Goal: Transaction & Acquisition: Purchase product/service

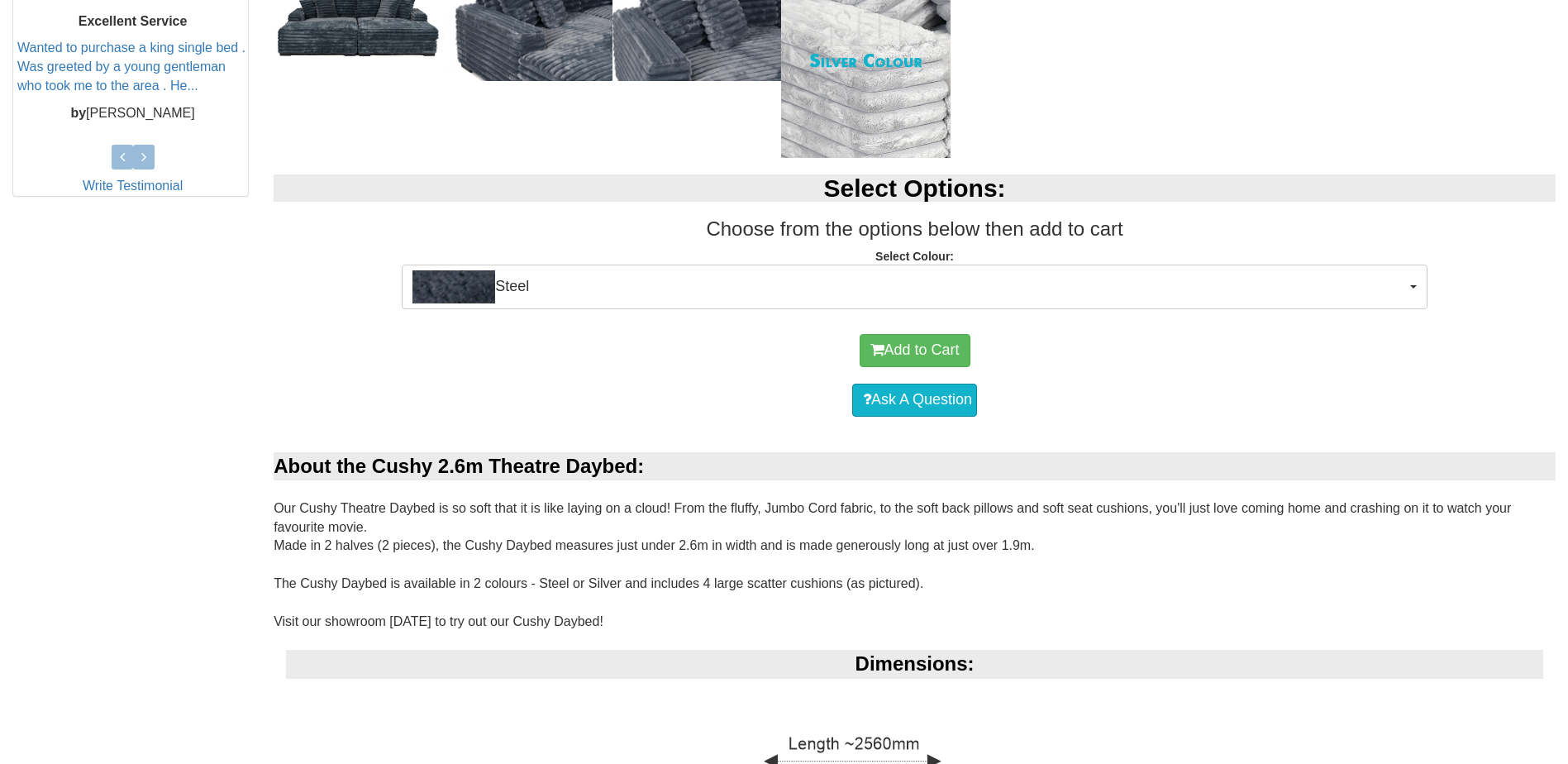
scroll to position [744, 0]
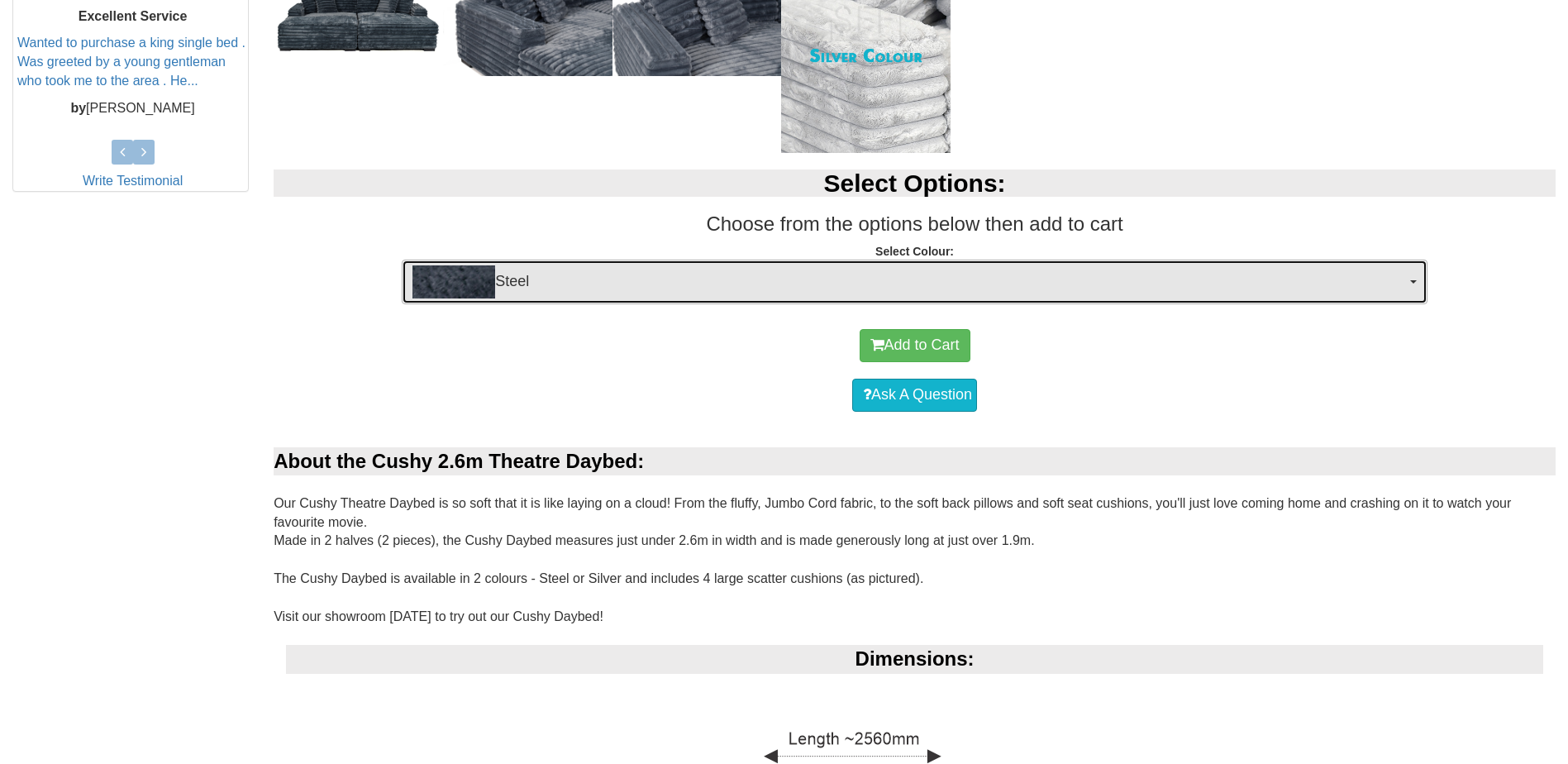
click at [1415, 275] on button "Steel" at bounding box center [914, 282] width 1026 height 44
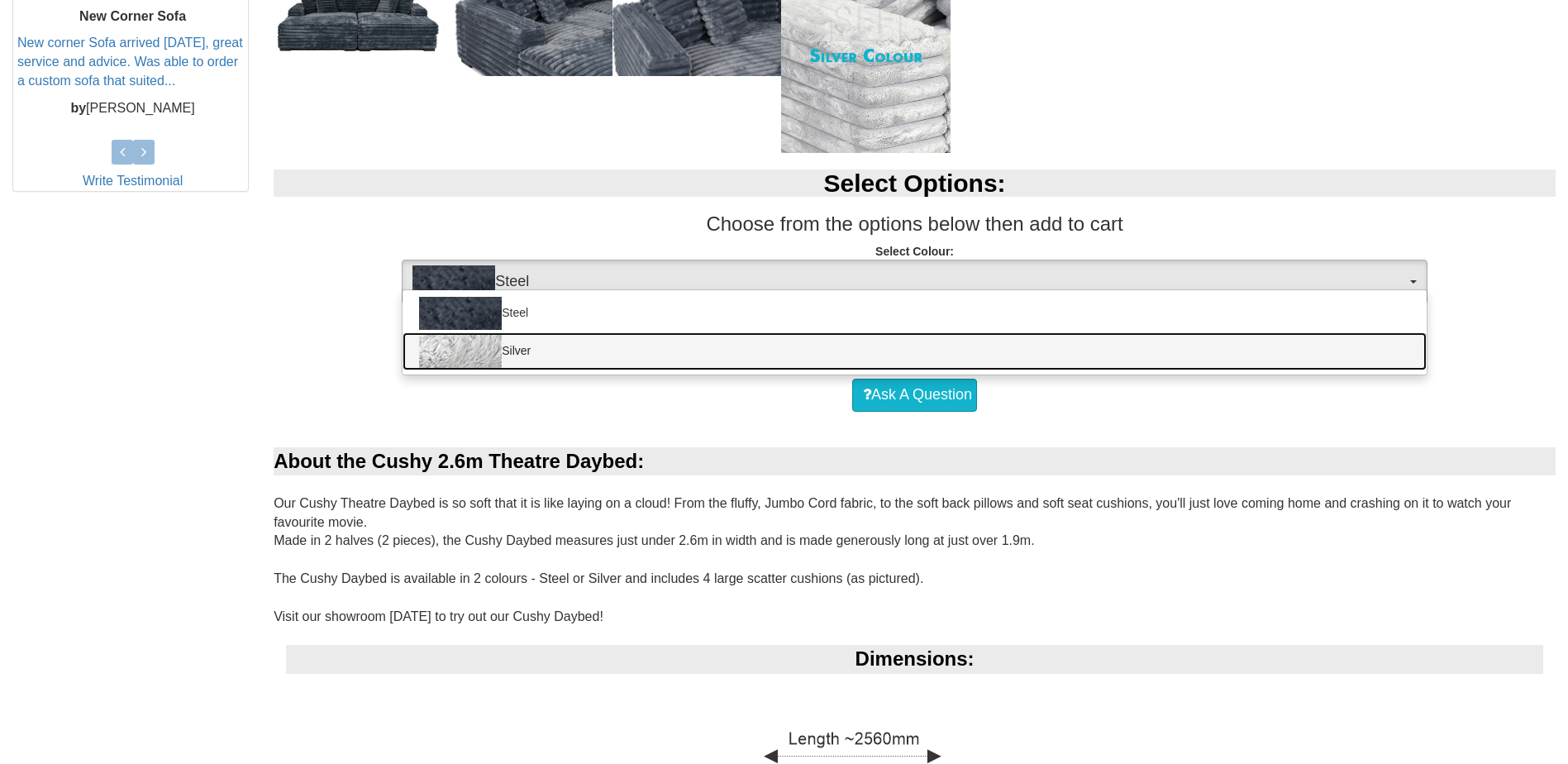
click at [542, 349] on link "Silver" at bounding box center [914, 351] width 1024 height 38
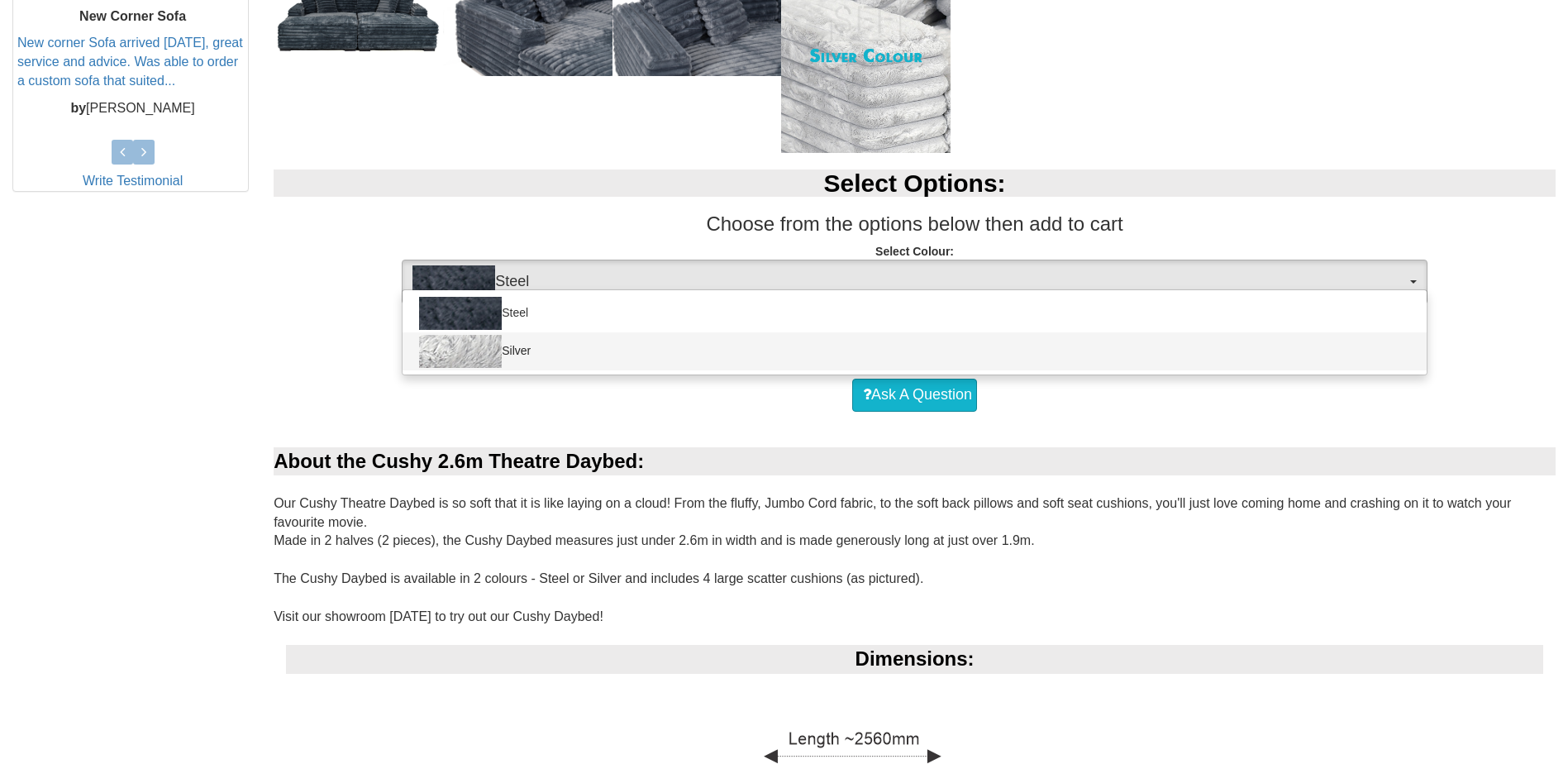
select select "1493"
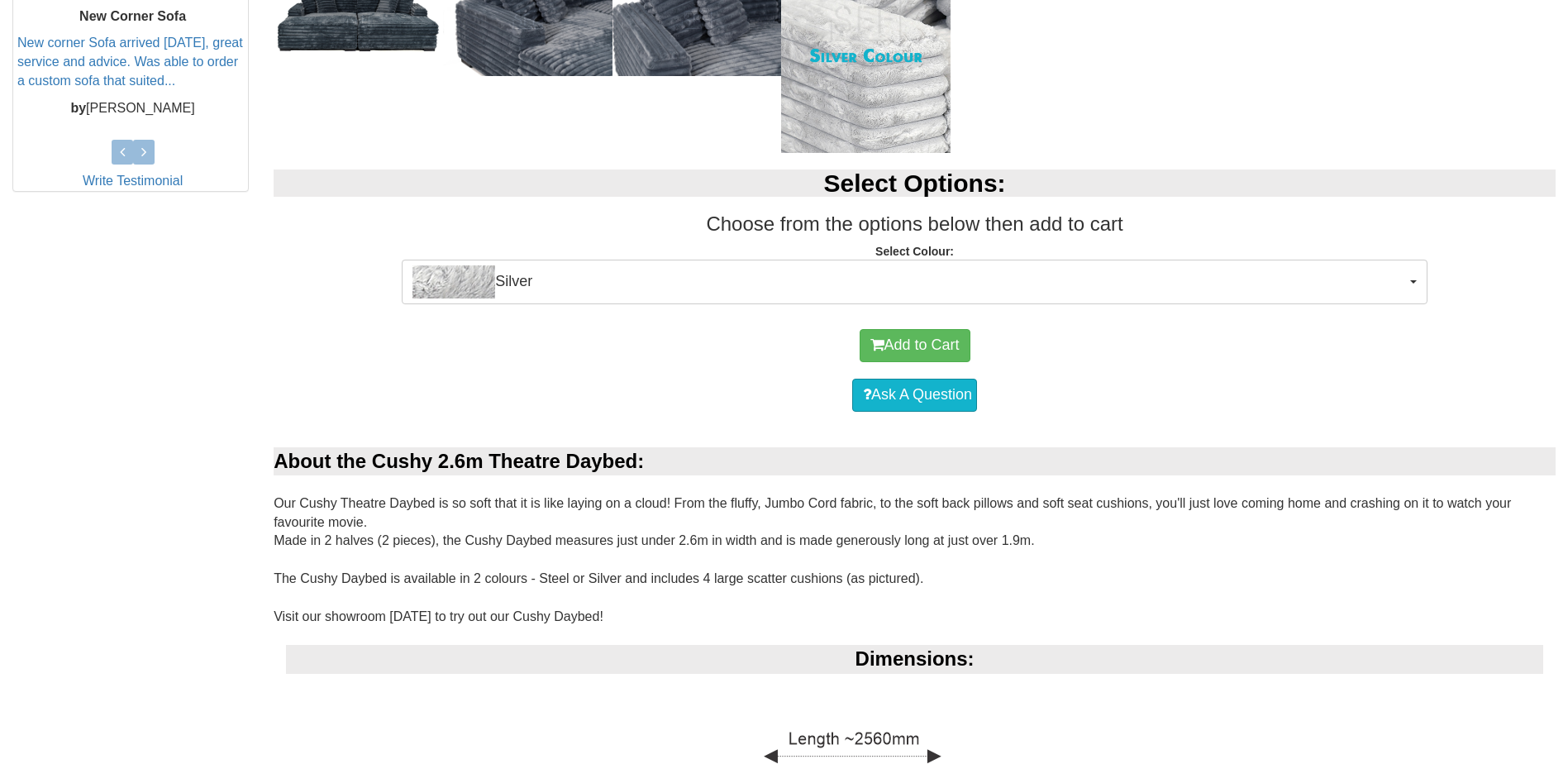
click at [1491, 356] on div "Add to Cart" at bounding box center [915, 346] width 1266 height 50
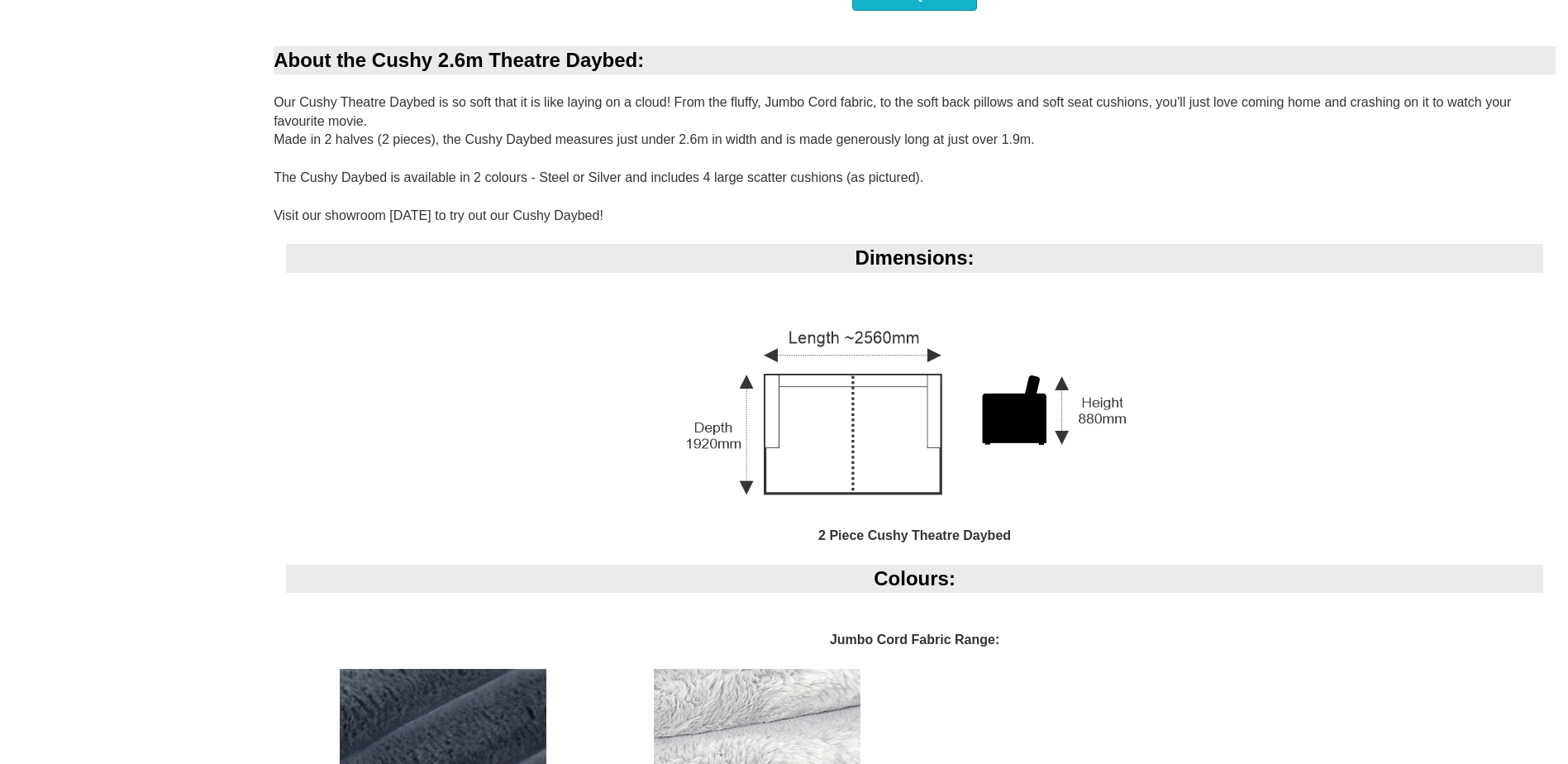
scroll to position [1148, 0]
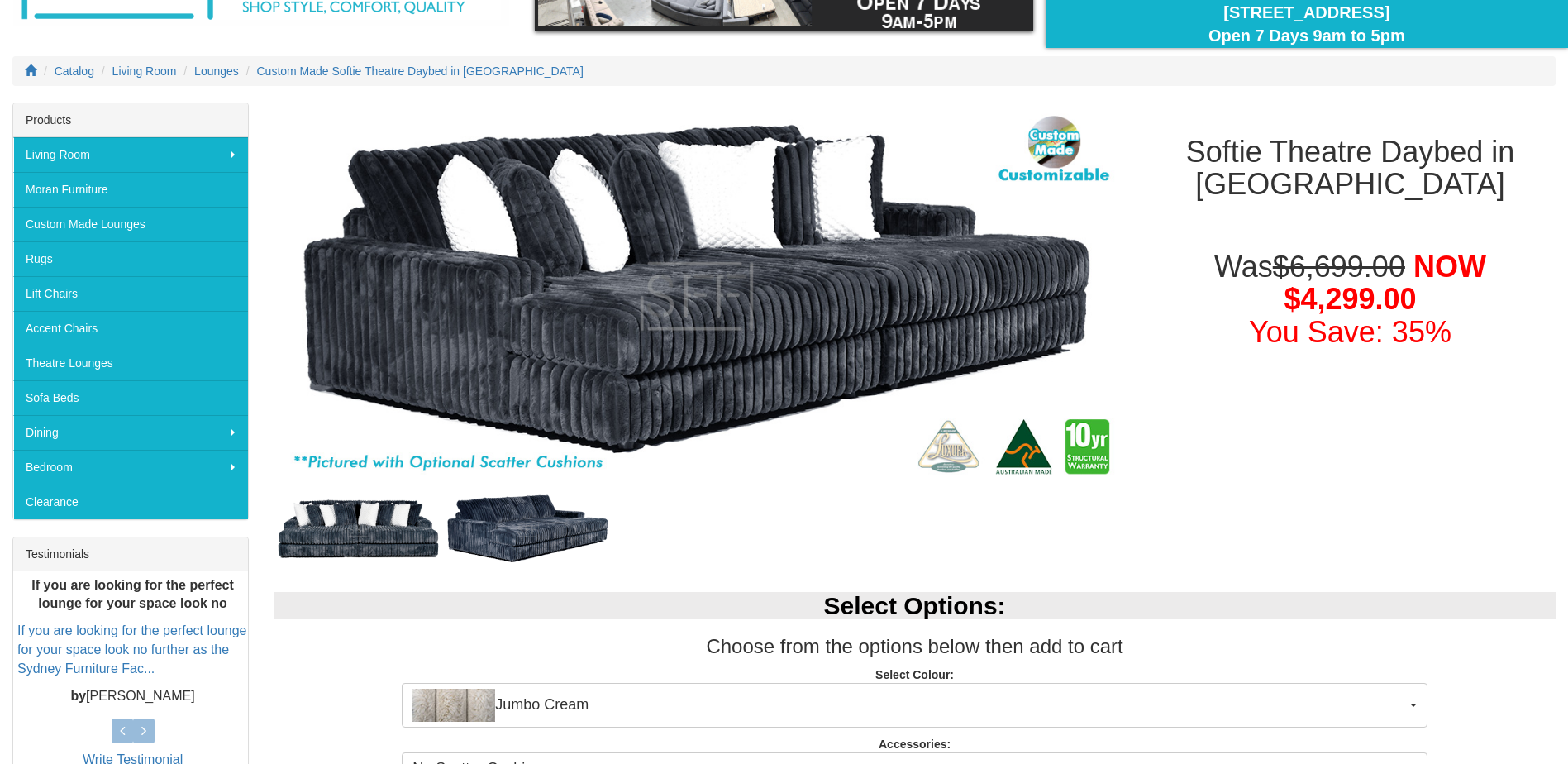
scroll to position [331, 0]
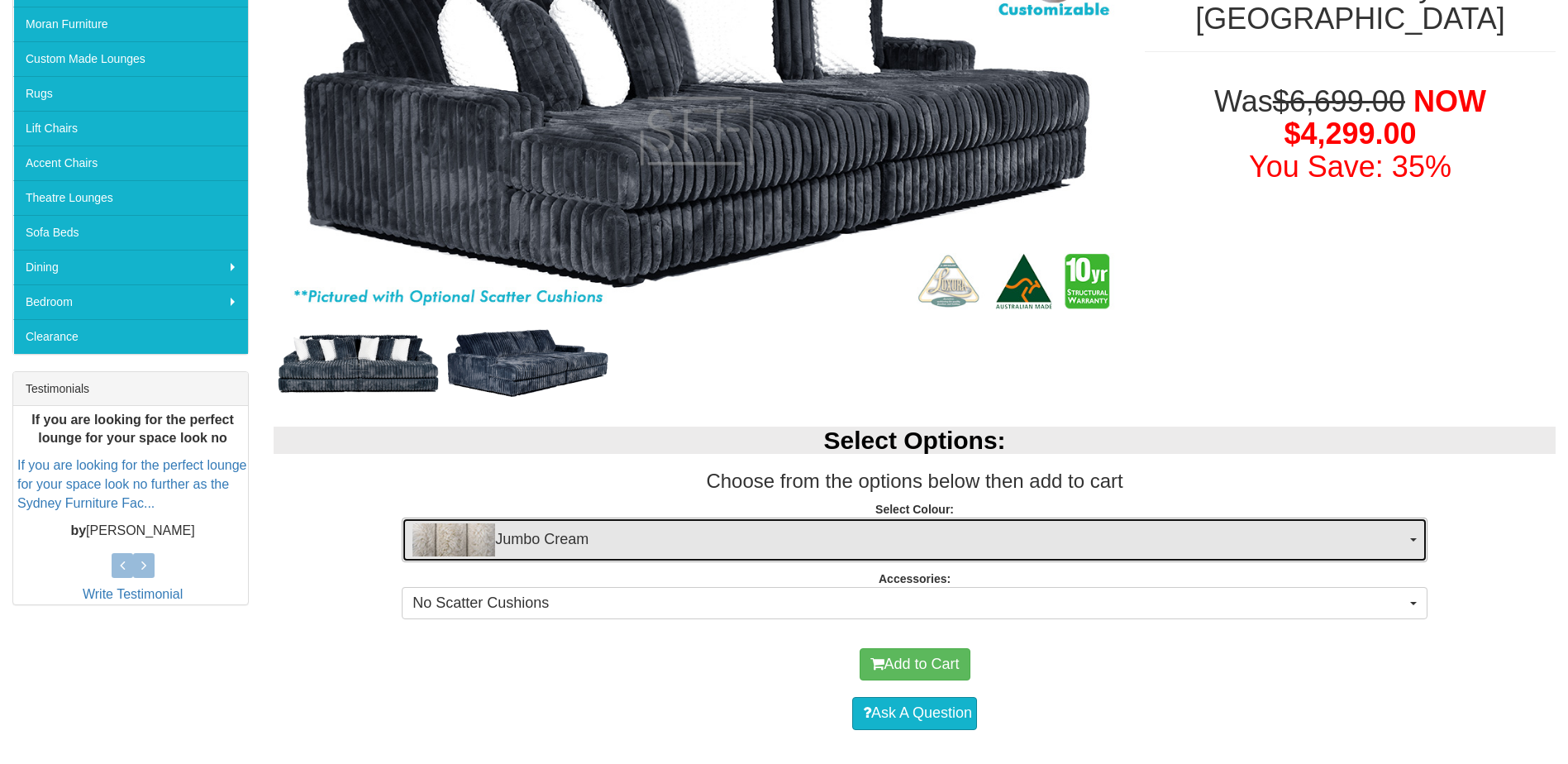
click at [1413, 538] on span "button" at bounding box center [1413, 540] width 7 height 3
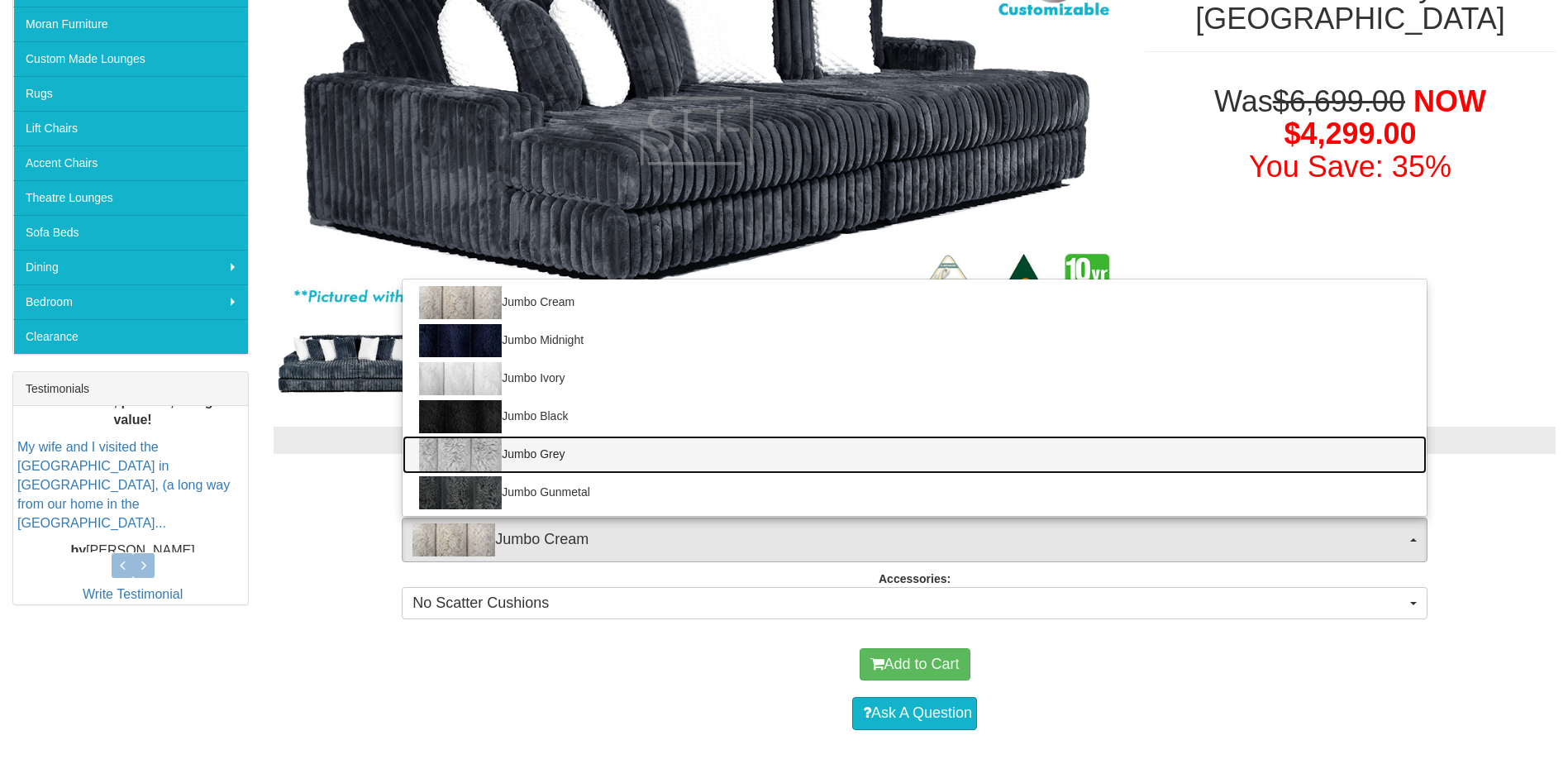
click at [529, 453] on link "Jumbo Grey" at bounding box center [914, 455] width 1024 height 38
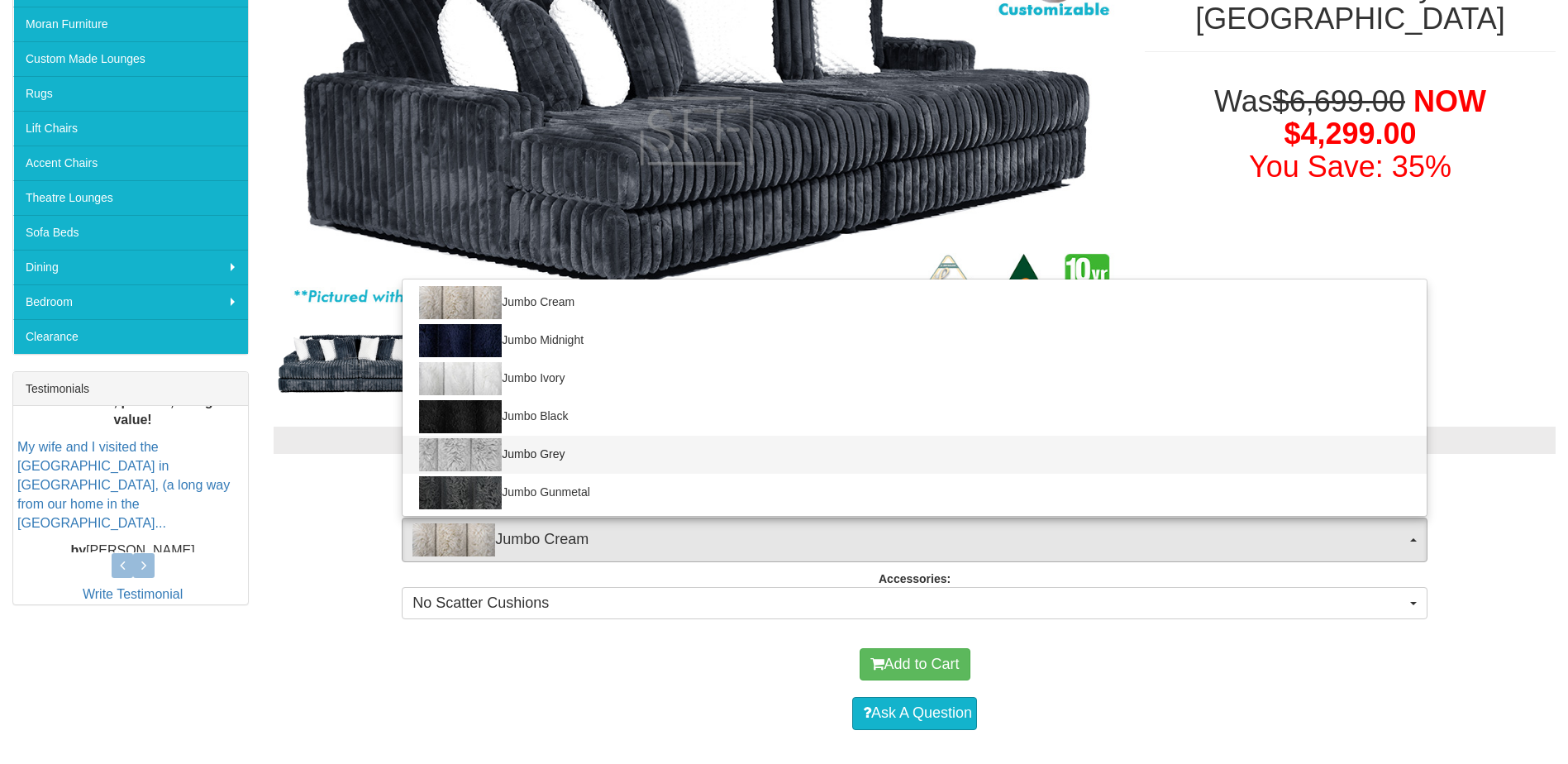
select select "1959"
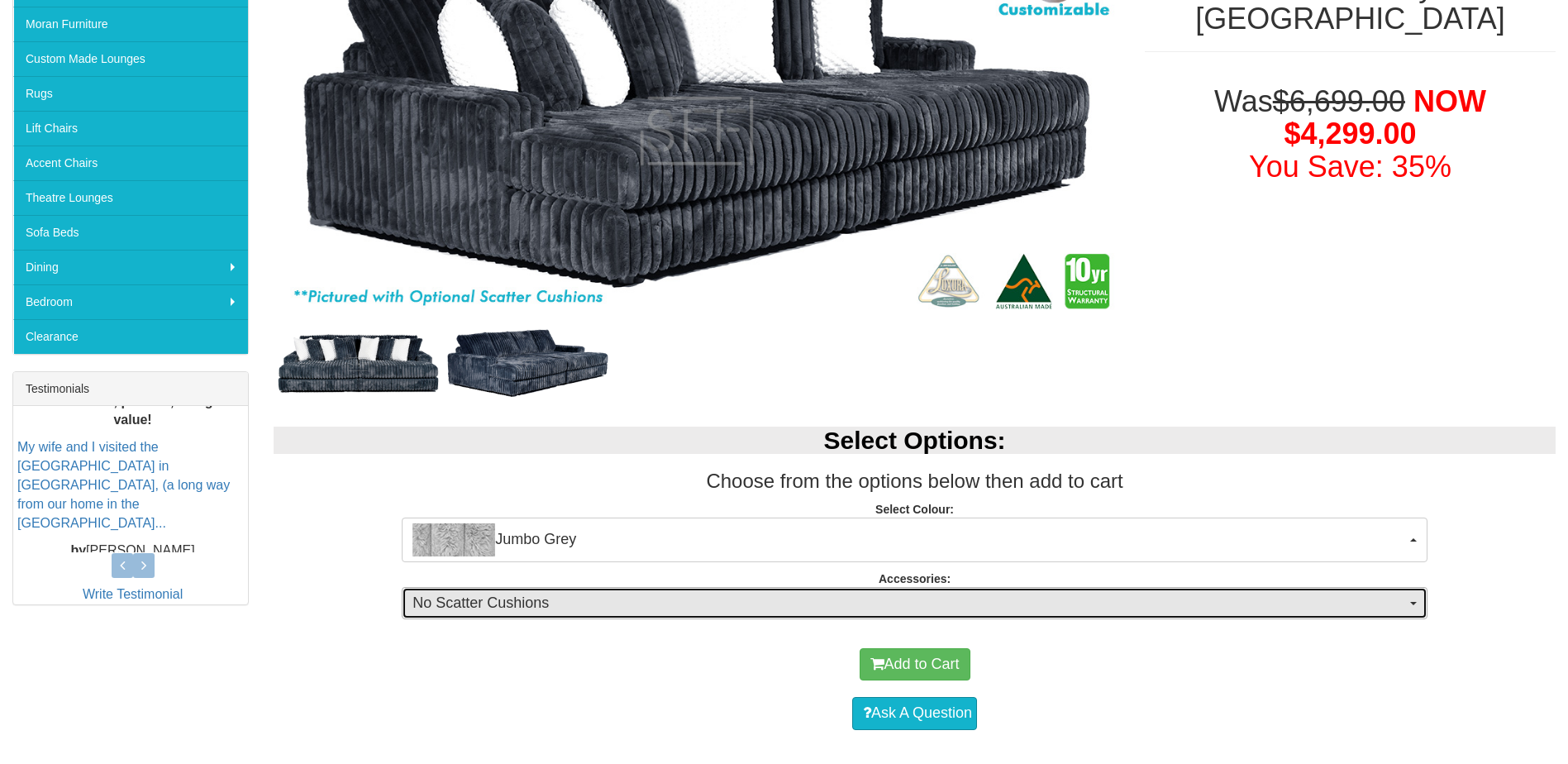
click at [1378, 602] on span "No Scatter Cushions" at bounding box center [910, 603] width 994 height 21
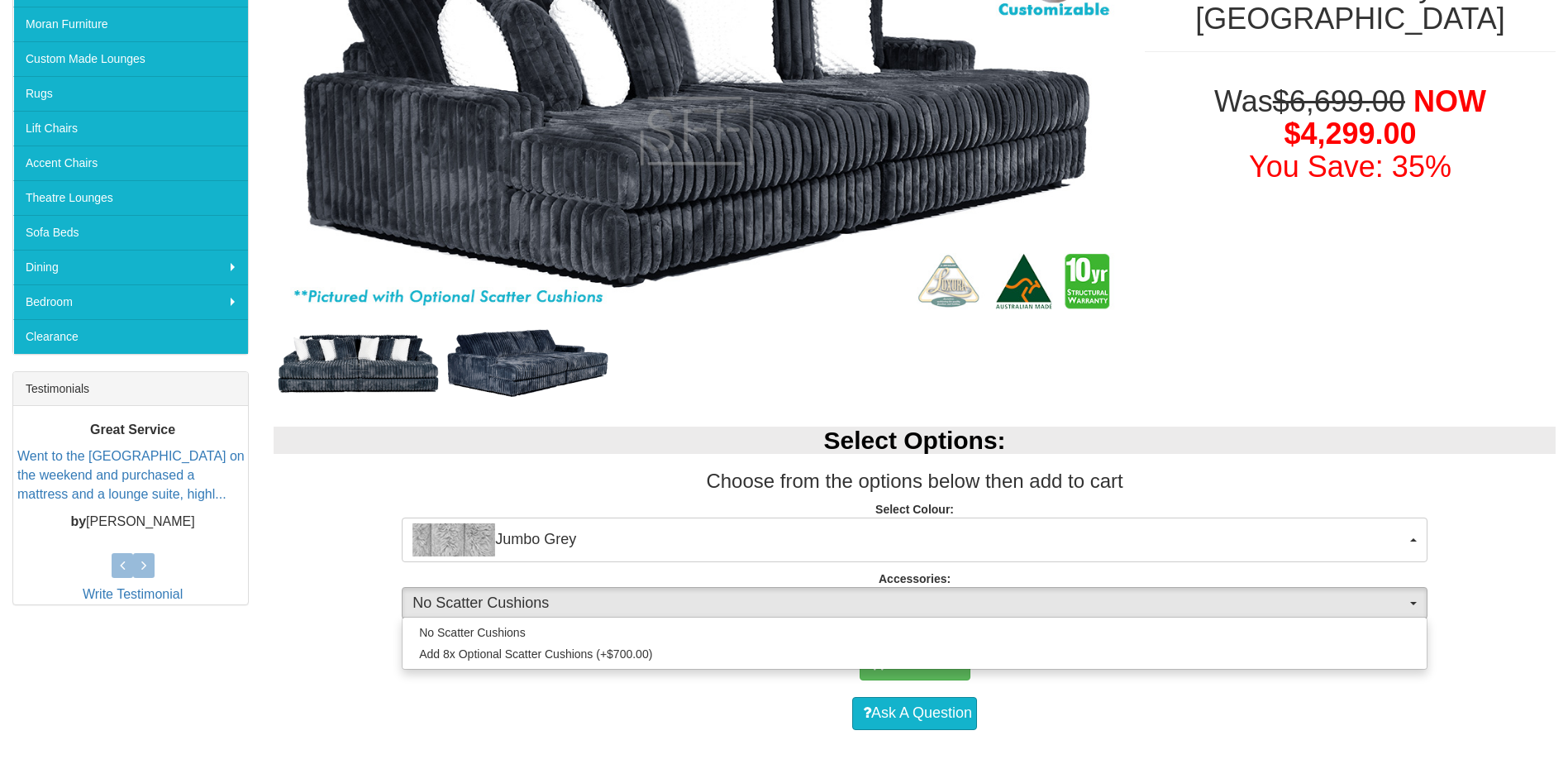
click at [1497, 601] on div "Select Options: Choose from the options below then add to cart Select Colour: J…" at bounding box center [915, 520] width 1307 height 220
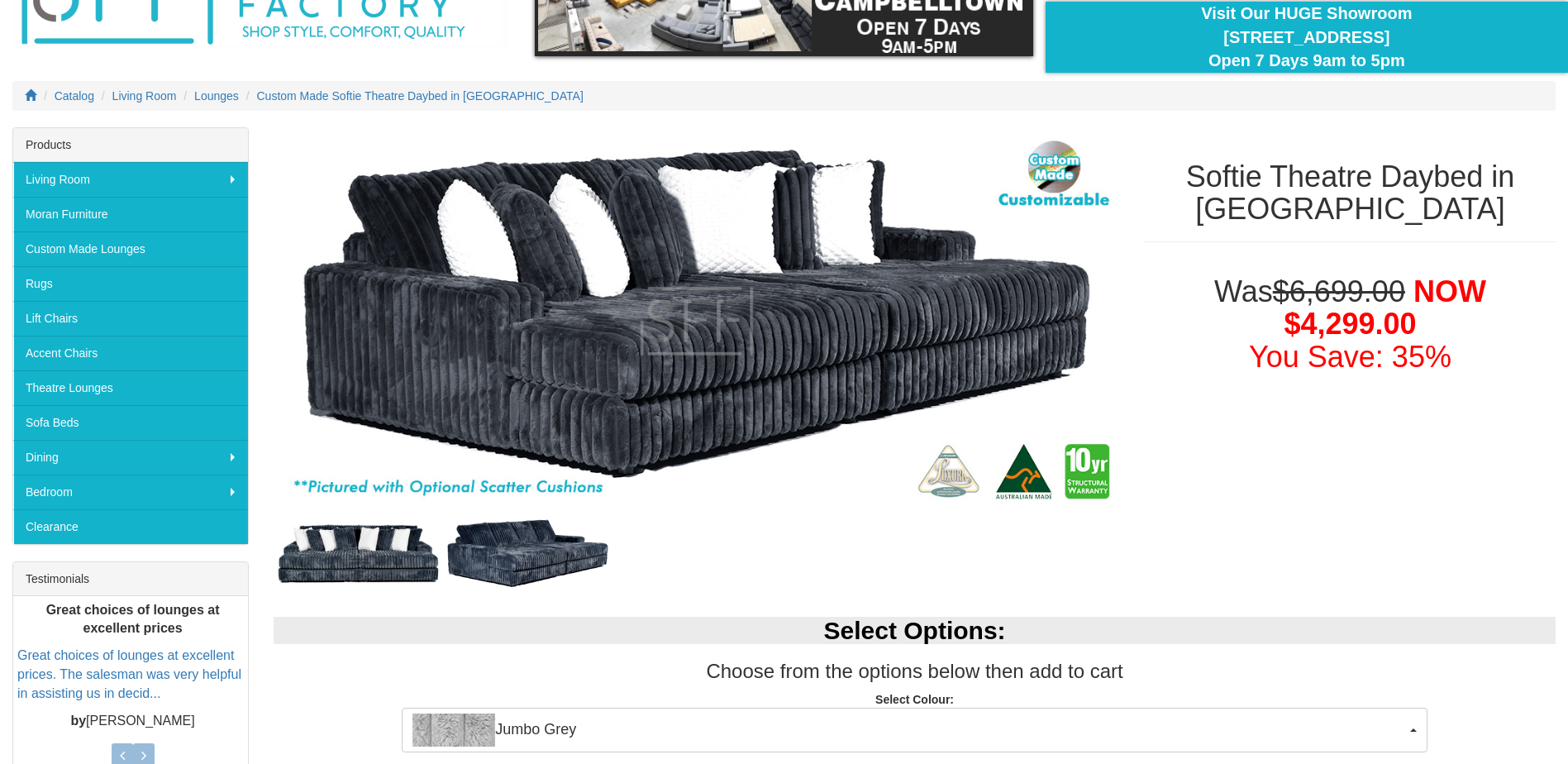
scroll to position [83, 0]
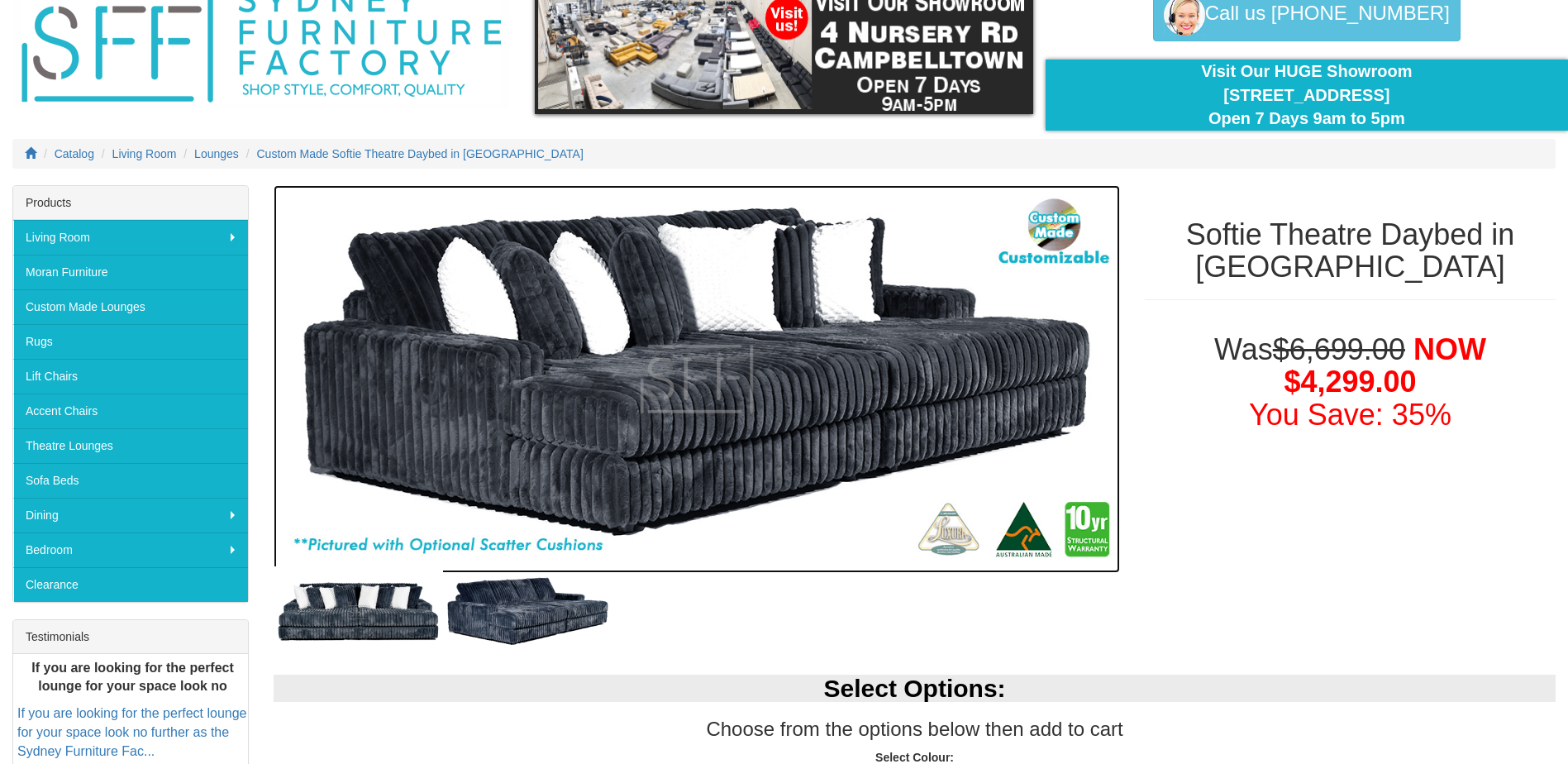
click at [1059, 258] on img at bounding box center [696, 379] width 846 height 388
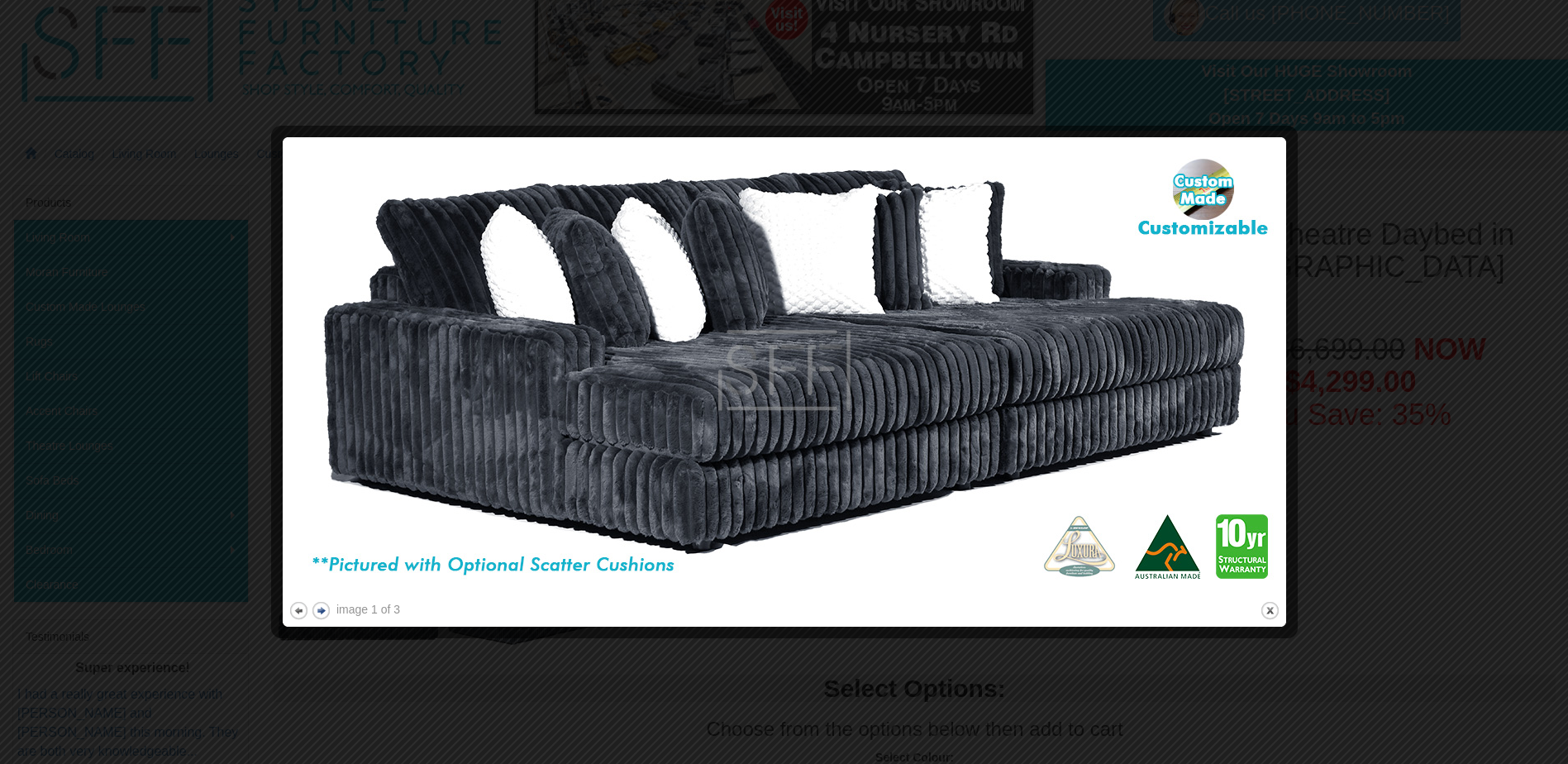
click at [319, 609] on button "next" at bounding box center [321, 611] width 20 height 21
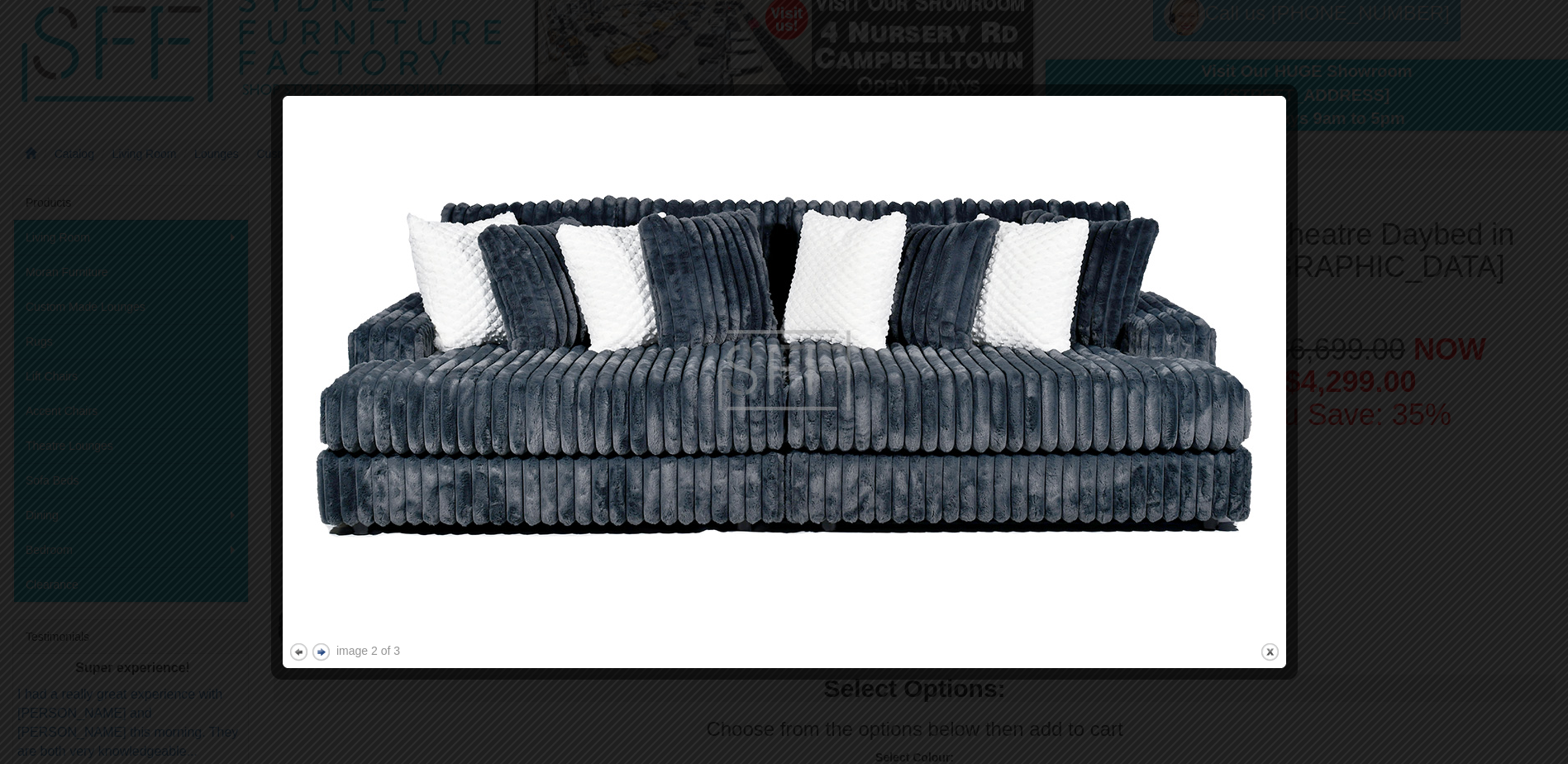
click at [322, 652] on button "next" at bounding box center [321, 652] width 20 height 21
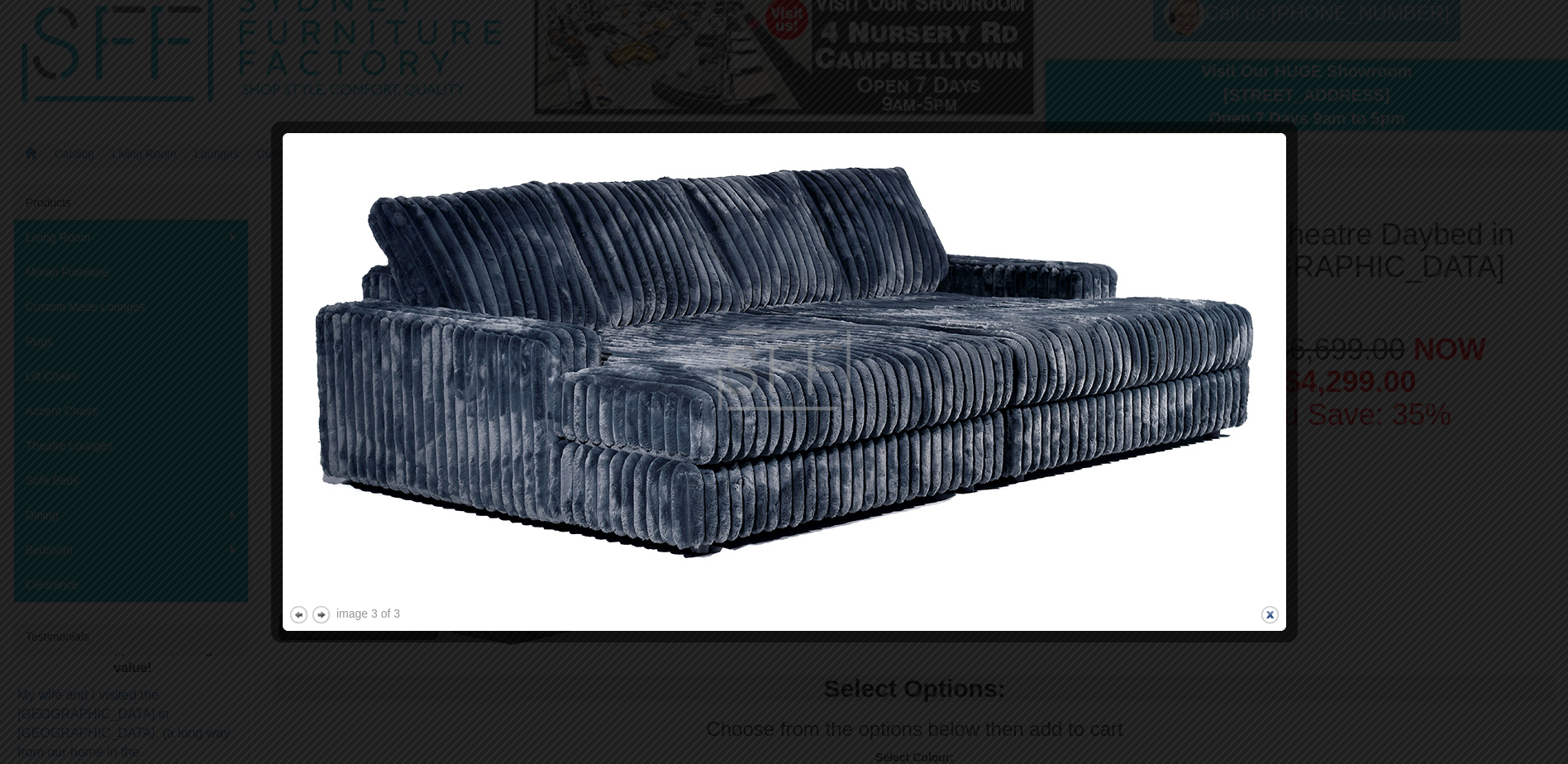
click at [1273, 614] on button "close" at bounding box center [1270, 615] width 20 height 21
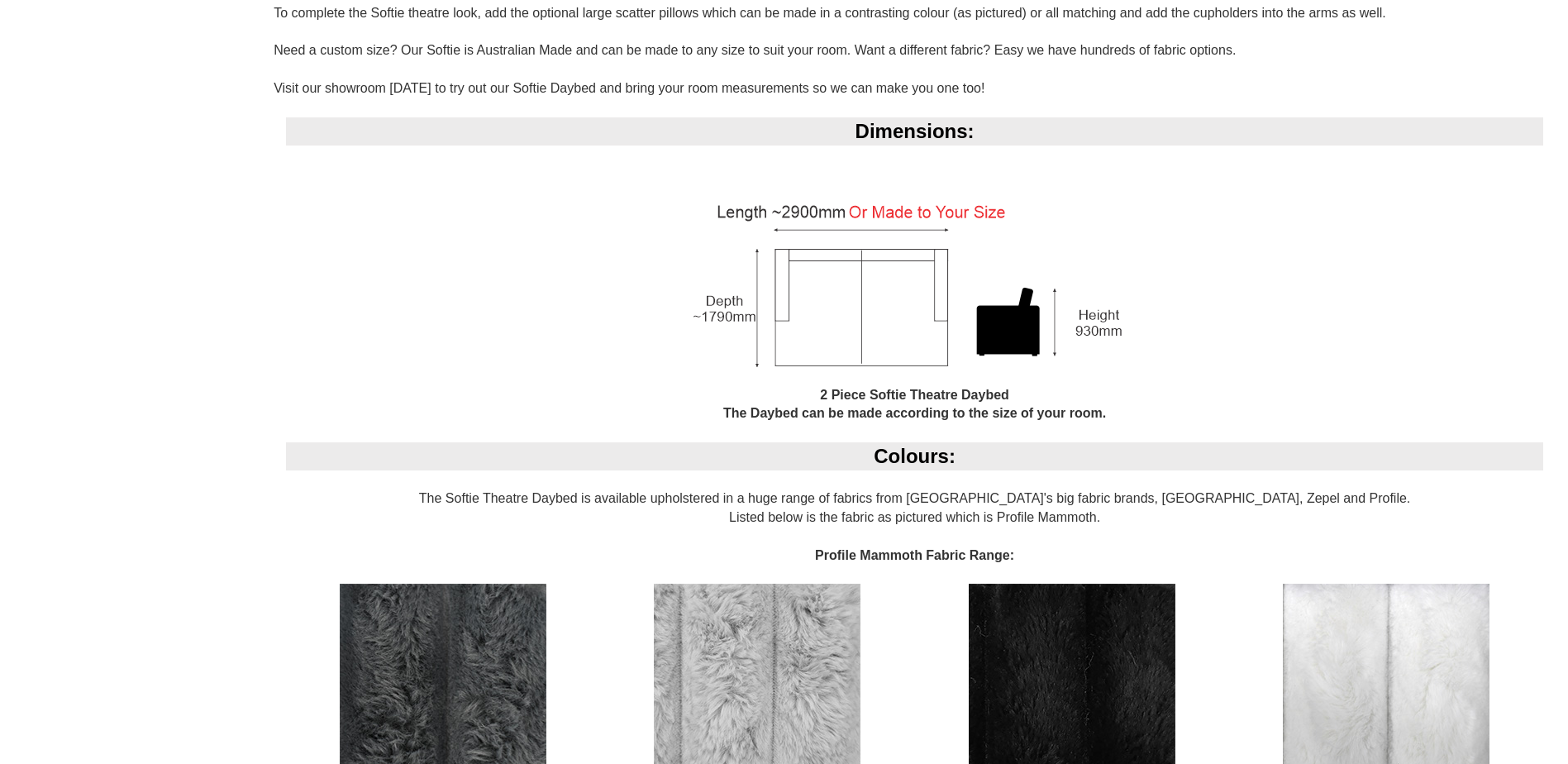
scroll to position [1241, 0]
